Goal: Task Accomplishment & Management: Manage account settings

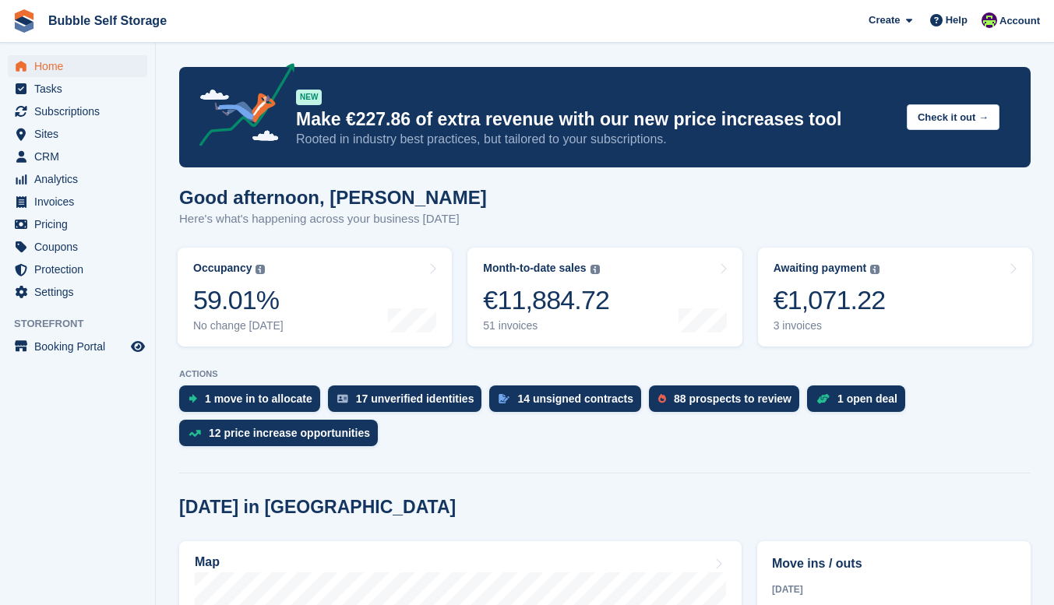
click at [45, 134] on span "Sites" at bounding box center [80, 134] width 93 height 22
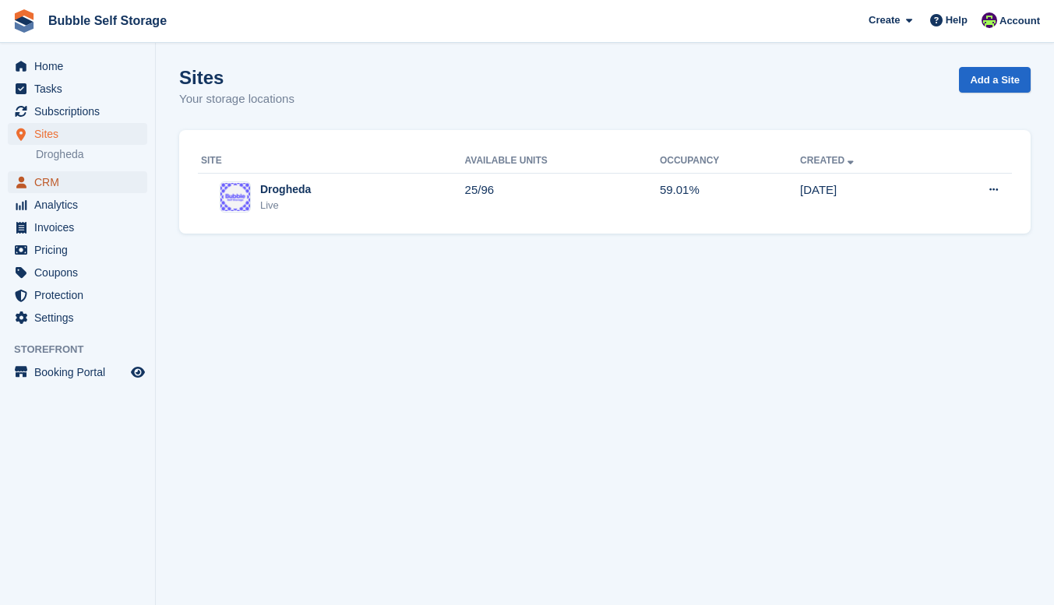
click at [56, 174] on span "CRM" at bounding box center [80, 182] width 93 height 22
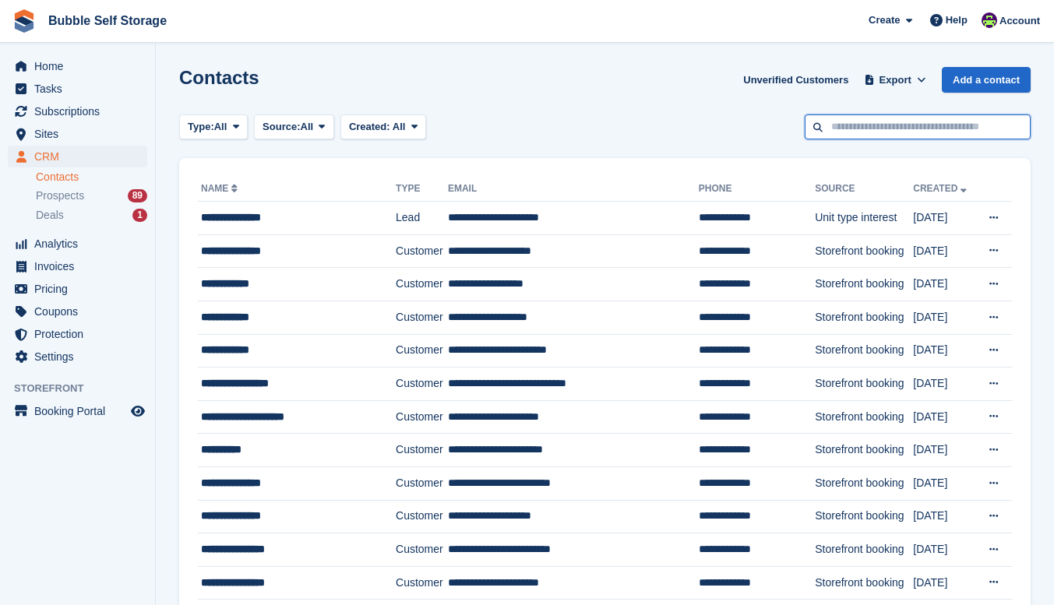
click at [850, 126] on input "text" at bounding box center [917, 127] width 226 height 26
type input "*****"
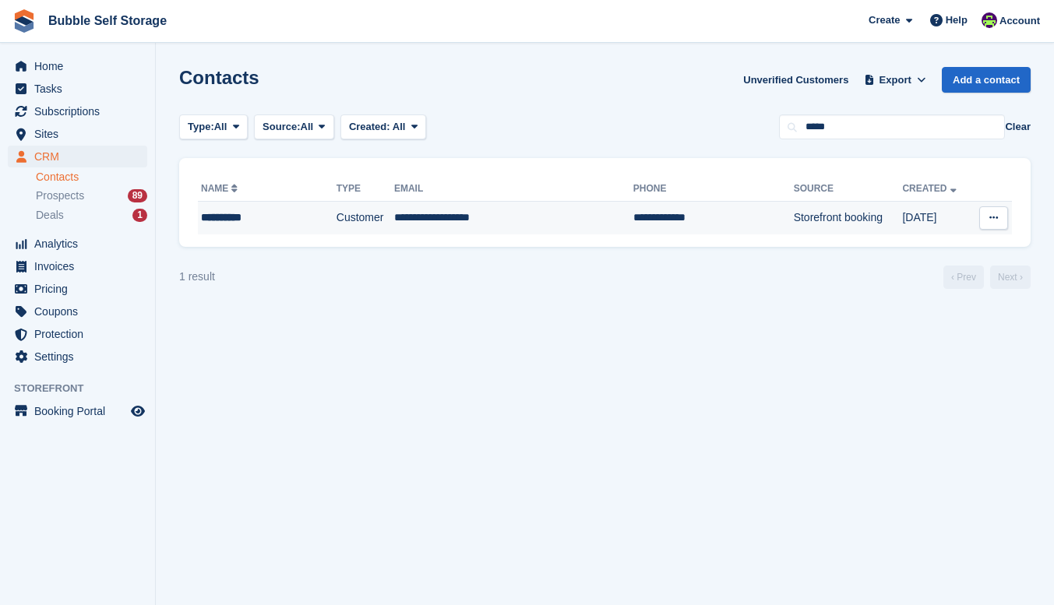
click at [239, 215] on div "**********" at bounding box center [256, 217] width 111 height 16
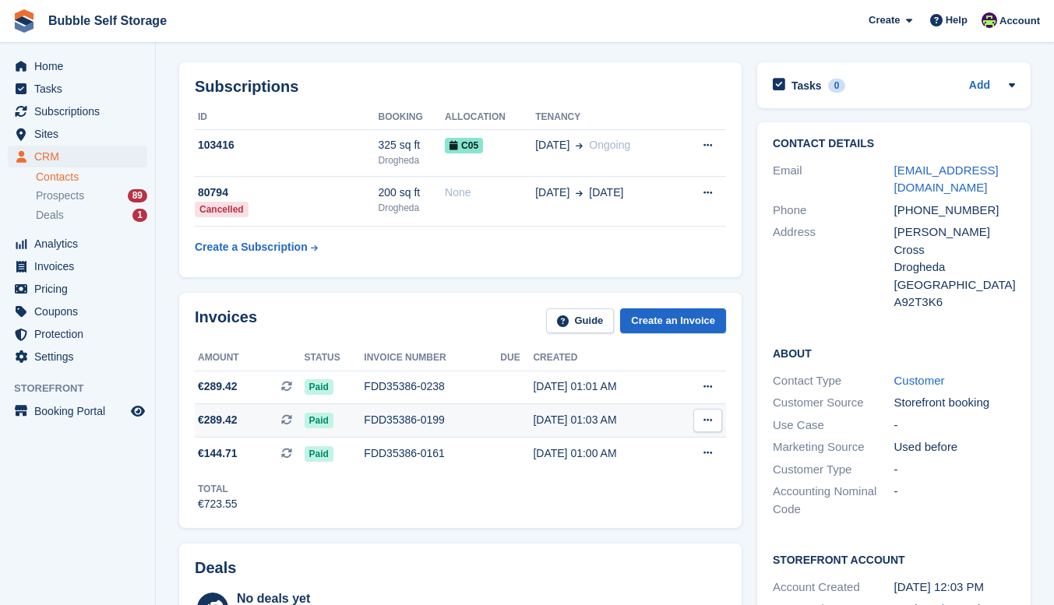
scroll to position [51, 0]
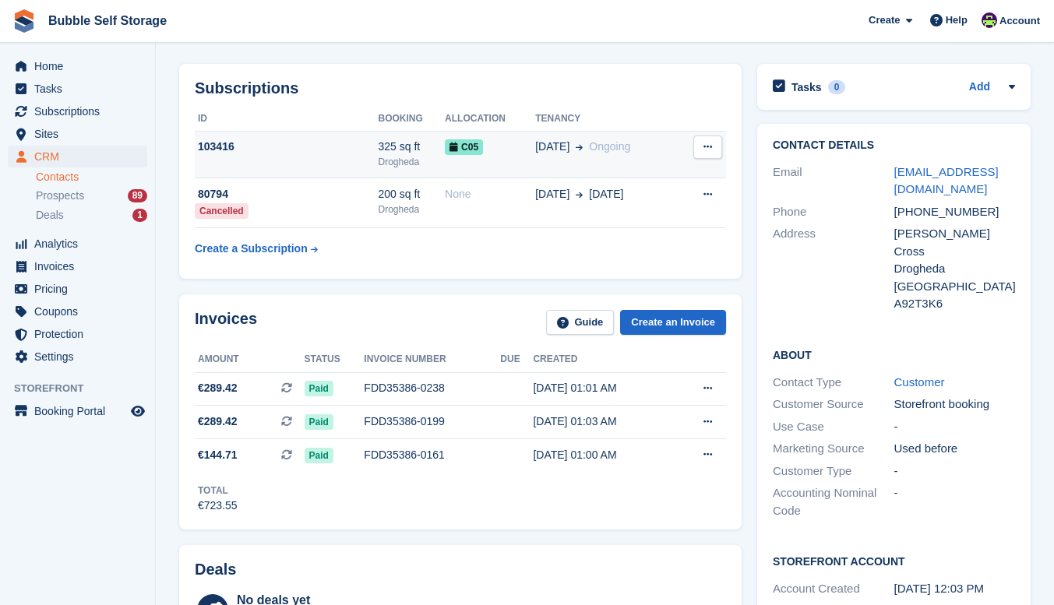
click at [378, 155] on div "Drogheda" at bounding box center [411, 162] width 67 height 14
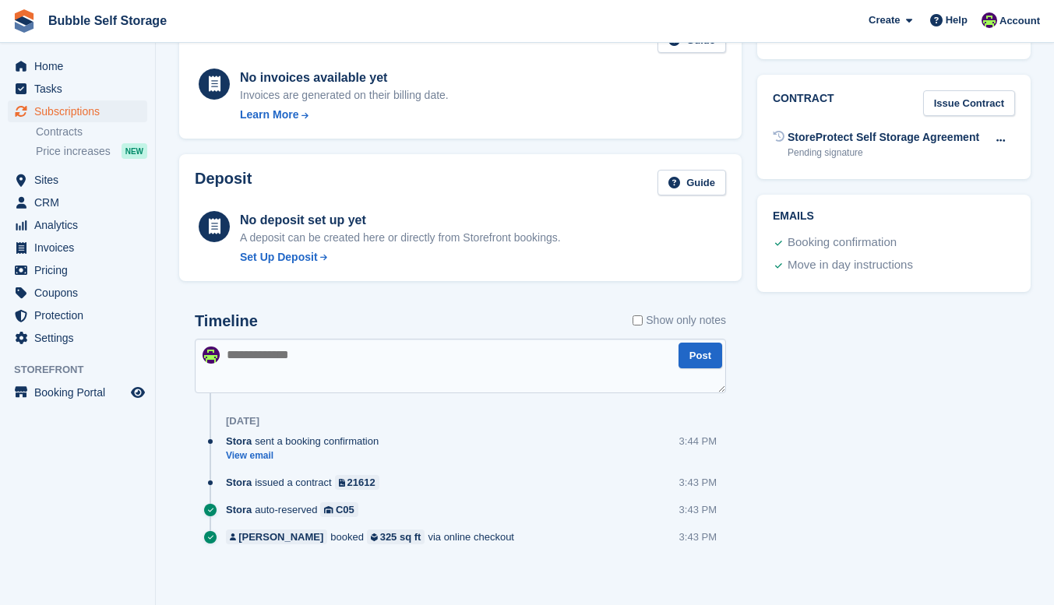
scroll to position [543, 0]
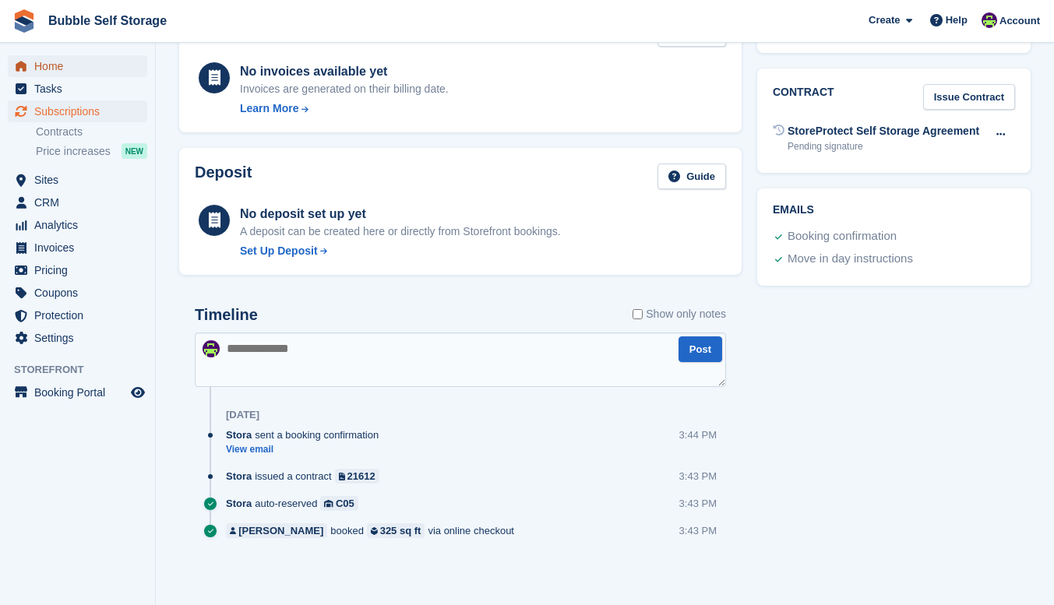
click at [58, 67] on span "Home" at bounding box center [80, 66] width 93 height 22
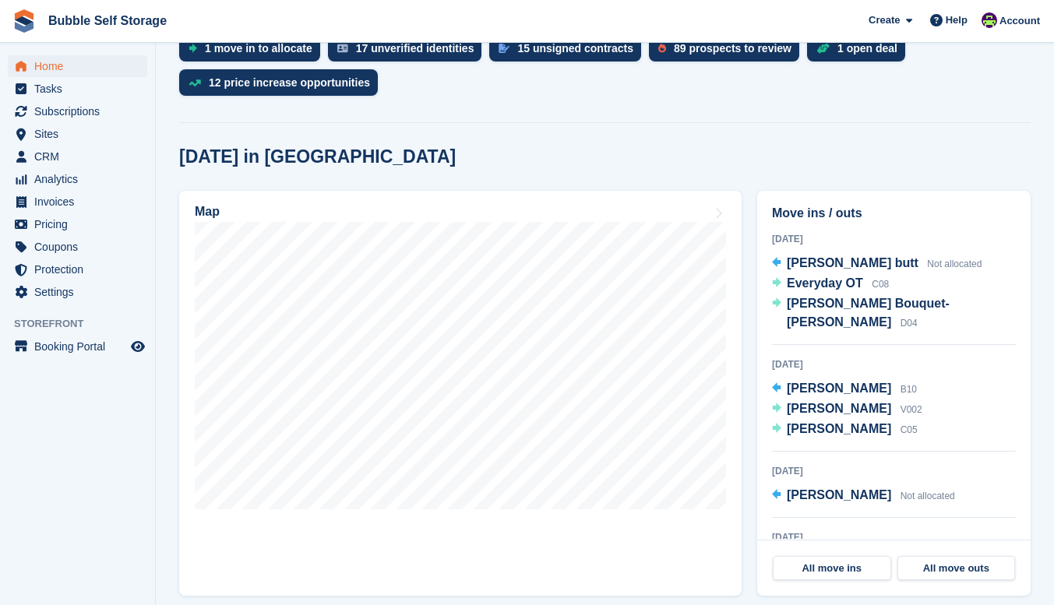
scroll to position [357, 0]
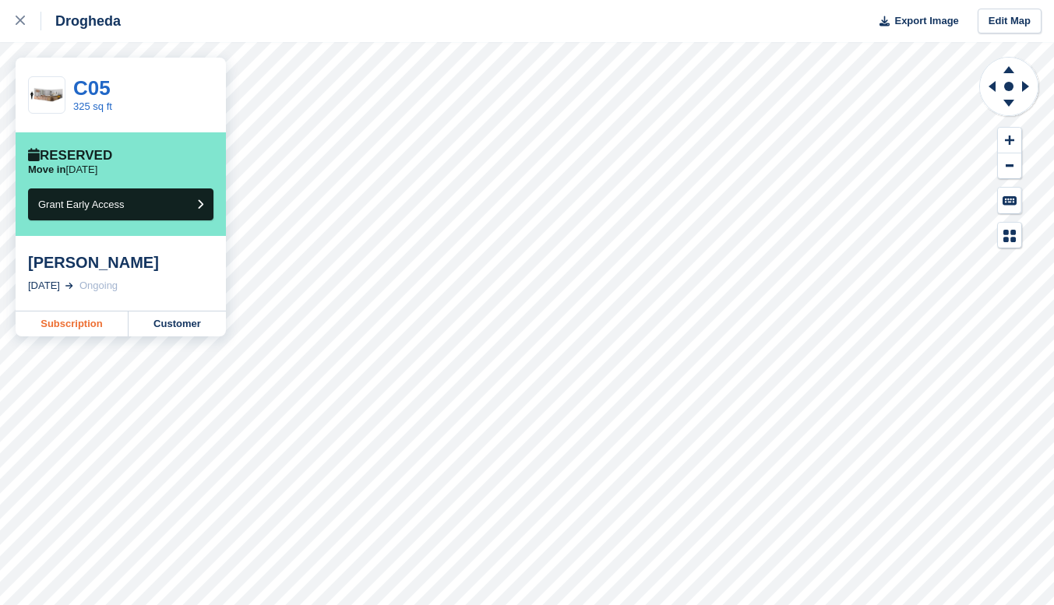
click at [84, 323] on link "Subscription" at bounding box center [72, 323] width 113 height 25
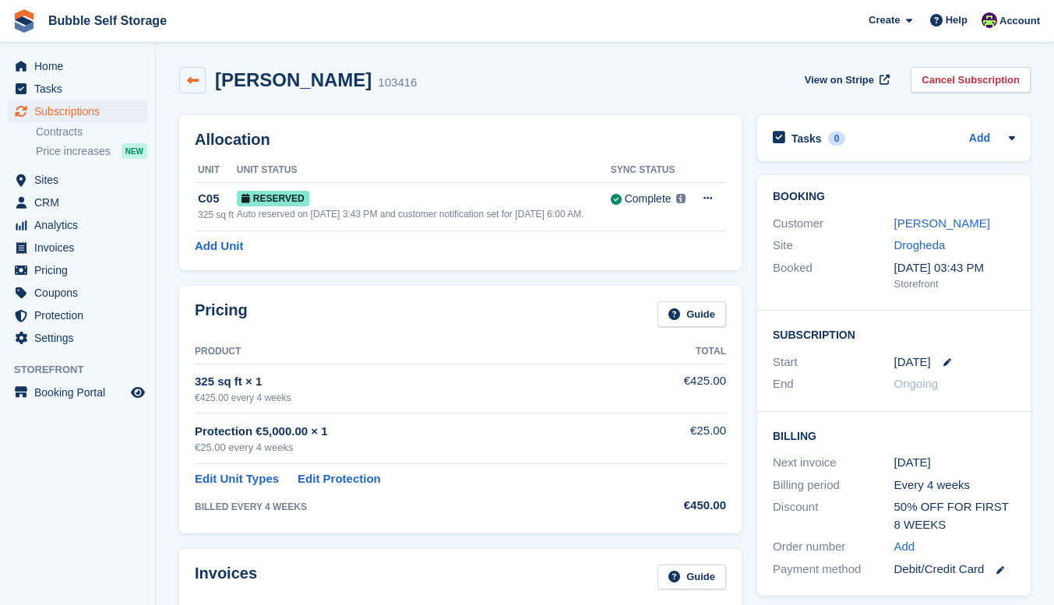
click at [187, 83] on icon at bounding box center [193, 81] width 12 height 12
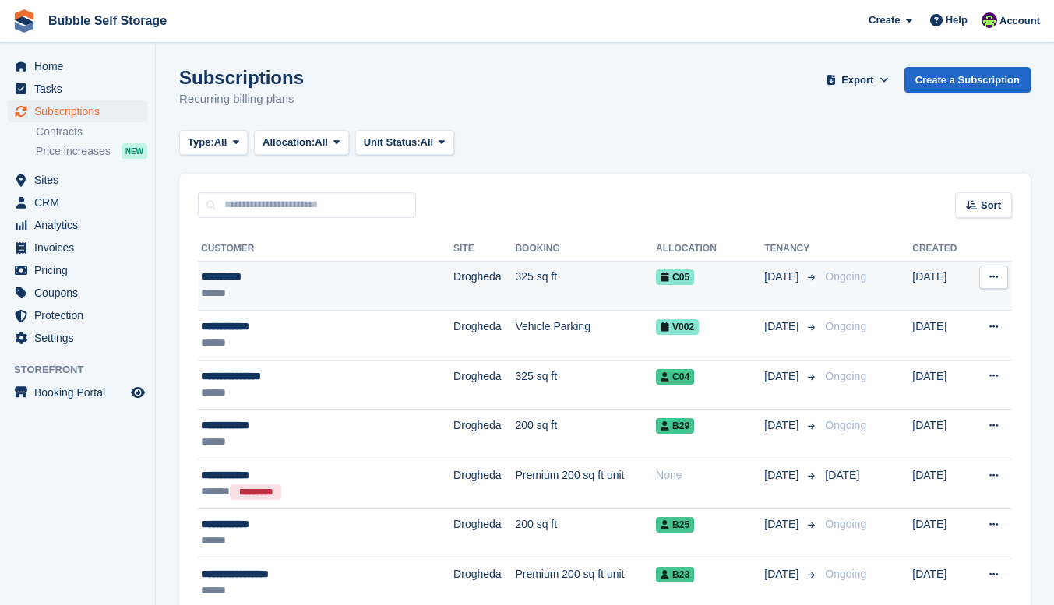
click at [248, 280] on div "**********" at bounding box center [298, 277] width 195 height 16
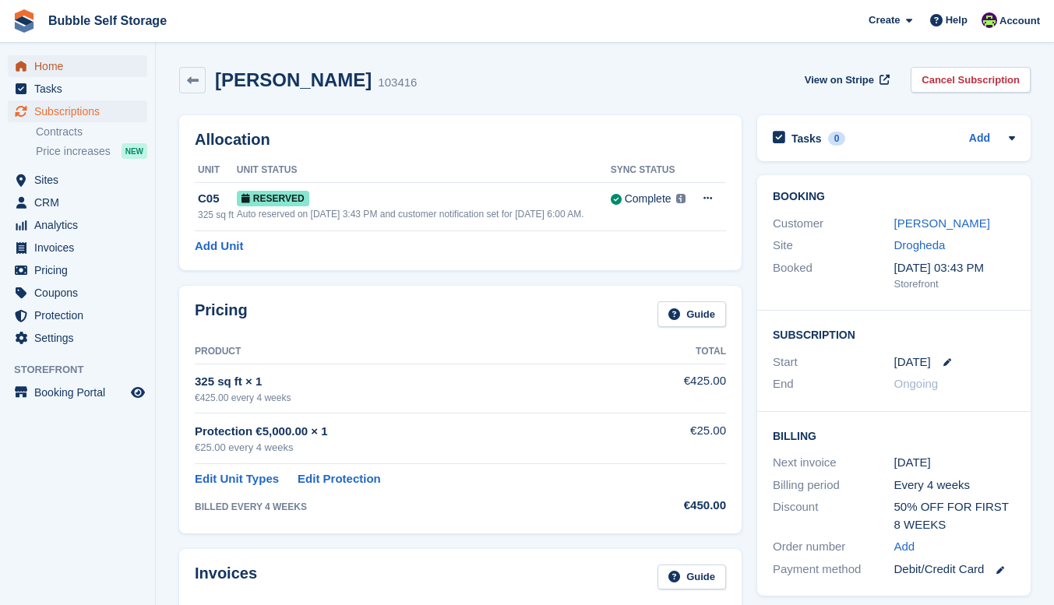
click at [56, 65] on span "Home" at bounding box center [80, 66] width 93 height 22
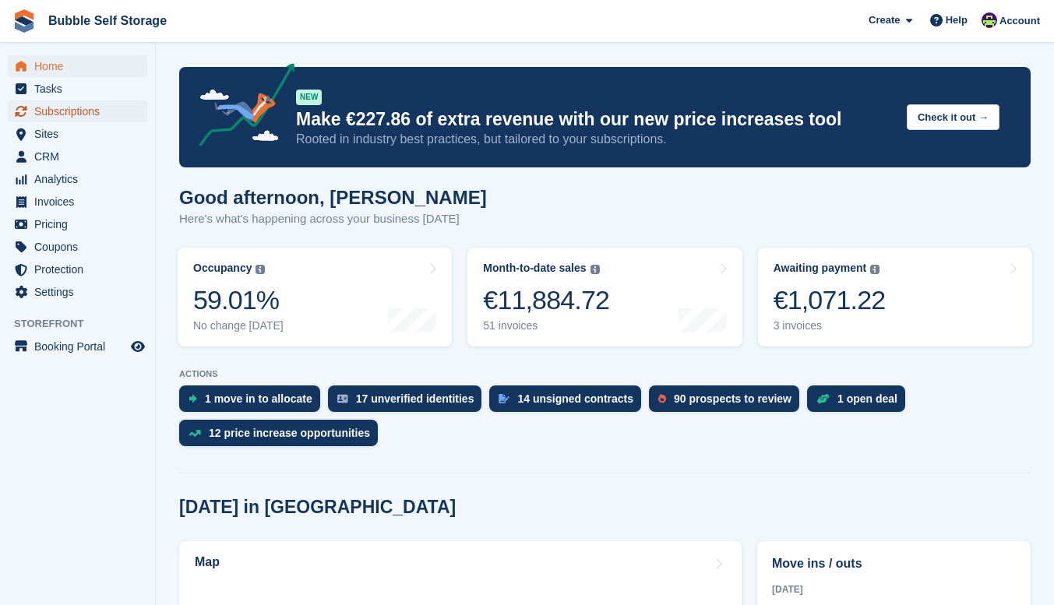
click at [72, 115] on span "Subscriptions" at bounding box center [80, 111] width 93 height 22
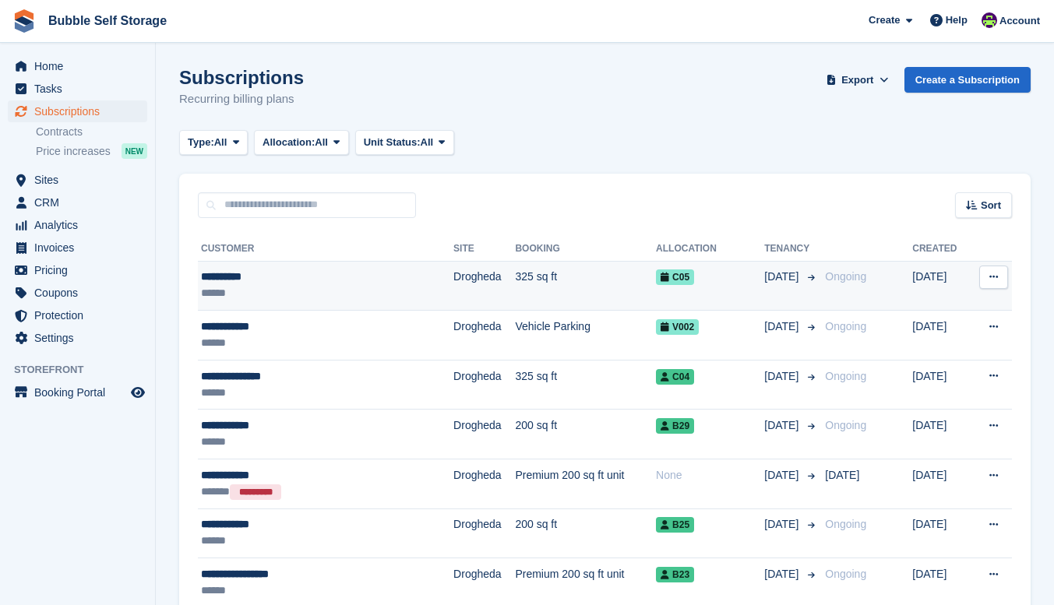
click at [859, 270] on span "Ongoing" at bounding box center [845, 276] width 41 height 12
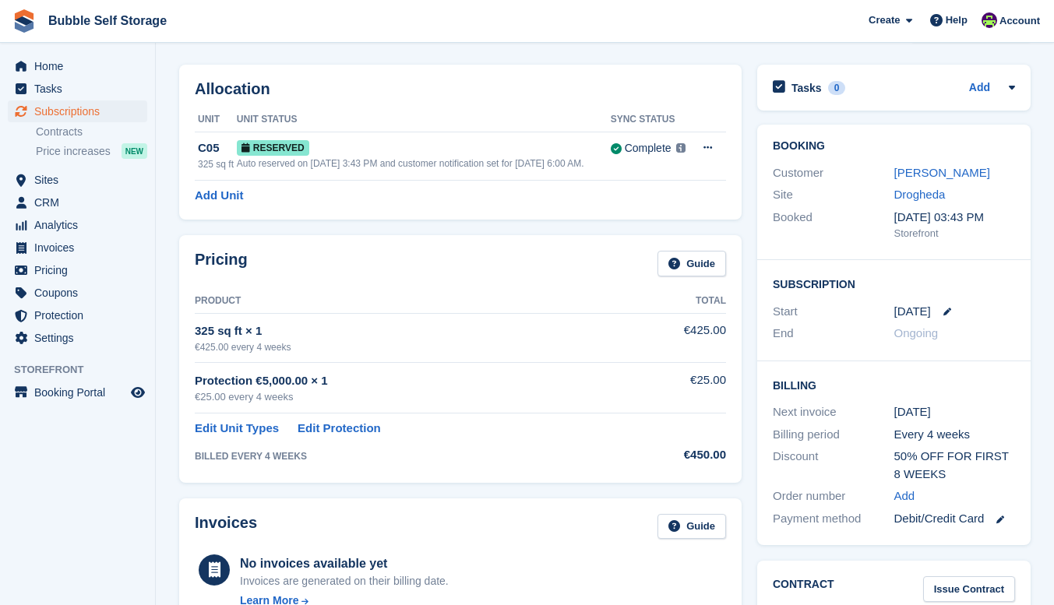
scroll to position [50, 0]
click at [938, 172] on link "[PERSON_NAME]" at bounding box center [942, 173] width 96 height 13
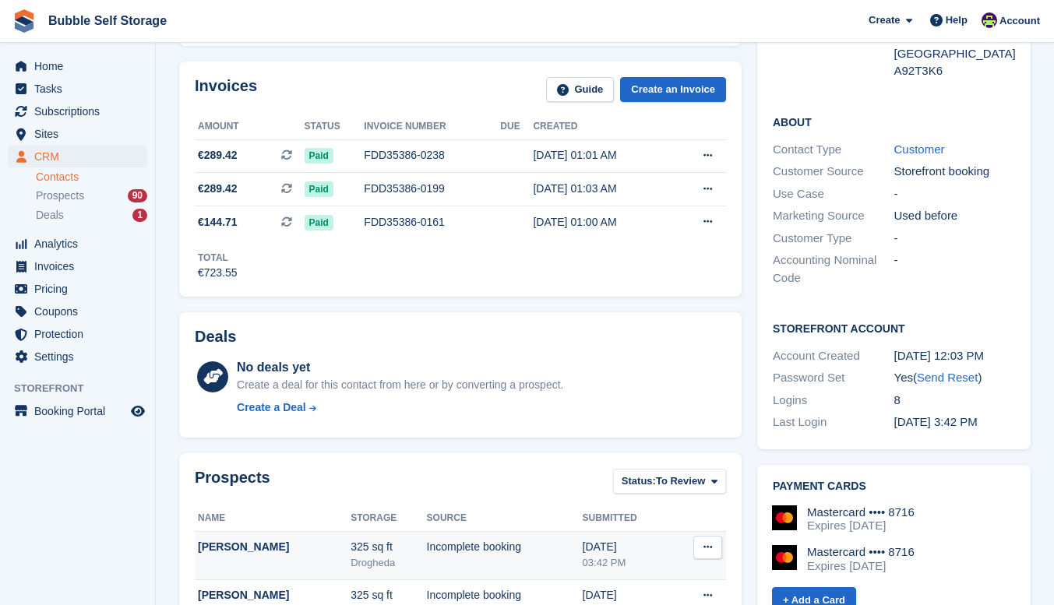
scroll to position [283, 0]
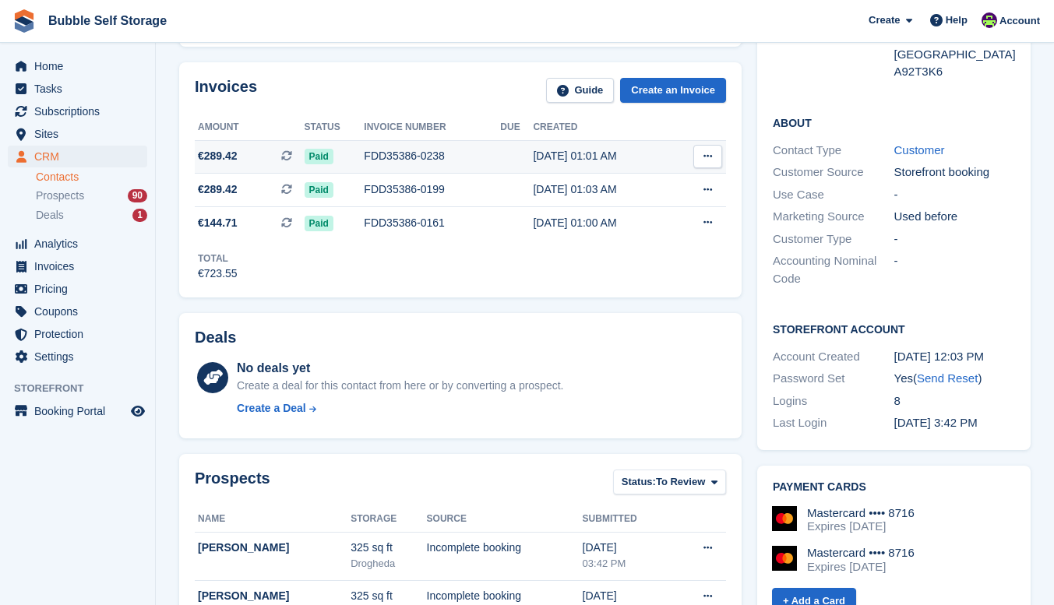
click at [213, 158] on span "€289.42" at bounding box center [218, 156] width 40 height 16
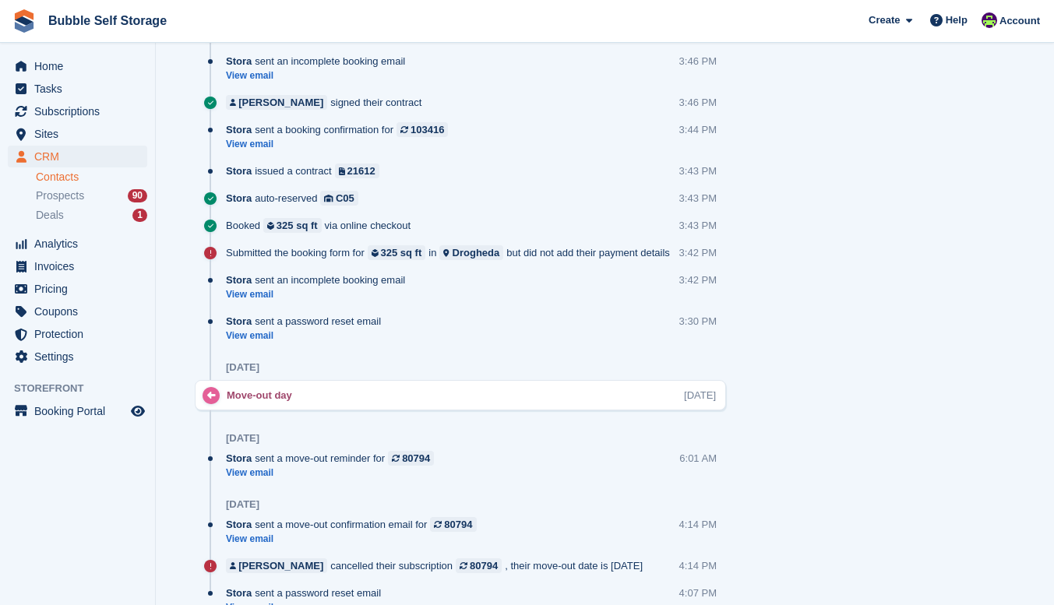
scroll to position [1167, 0]
